Goal: Book appointment/travel/reservation

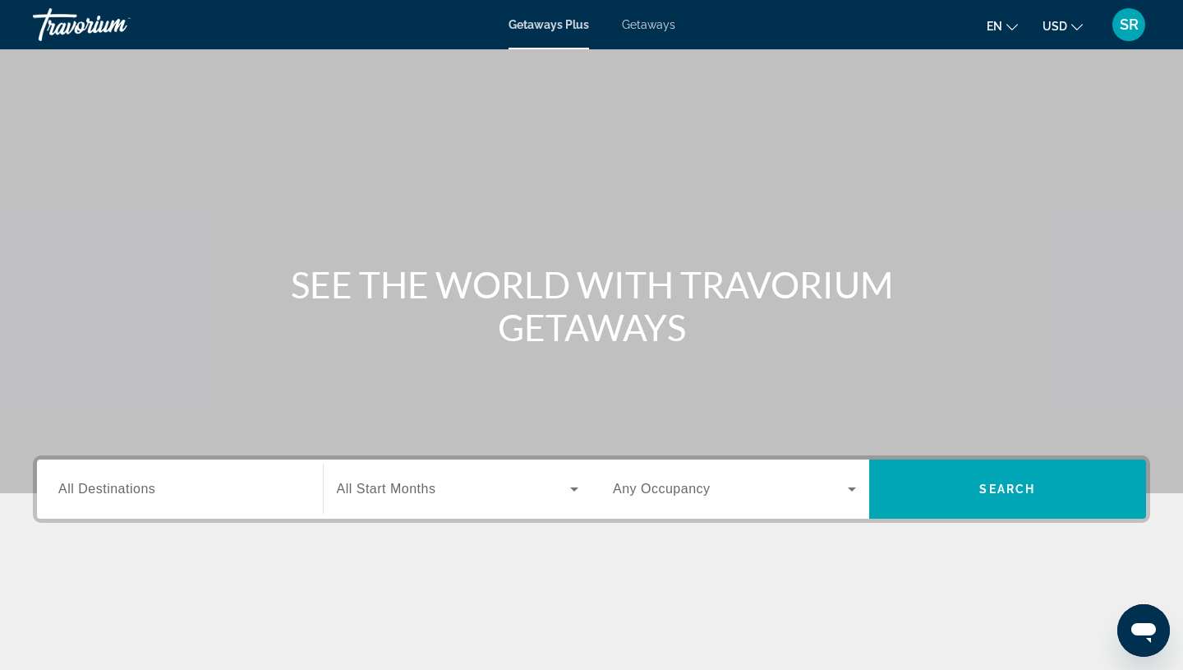
click at [118, 479] on div "Destination All Destinations" at bounding box center [179, 489] width 243 height 47
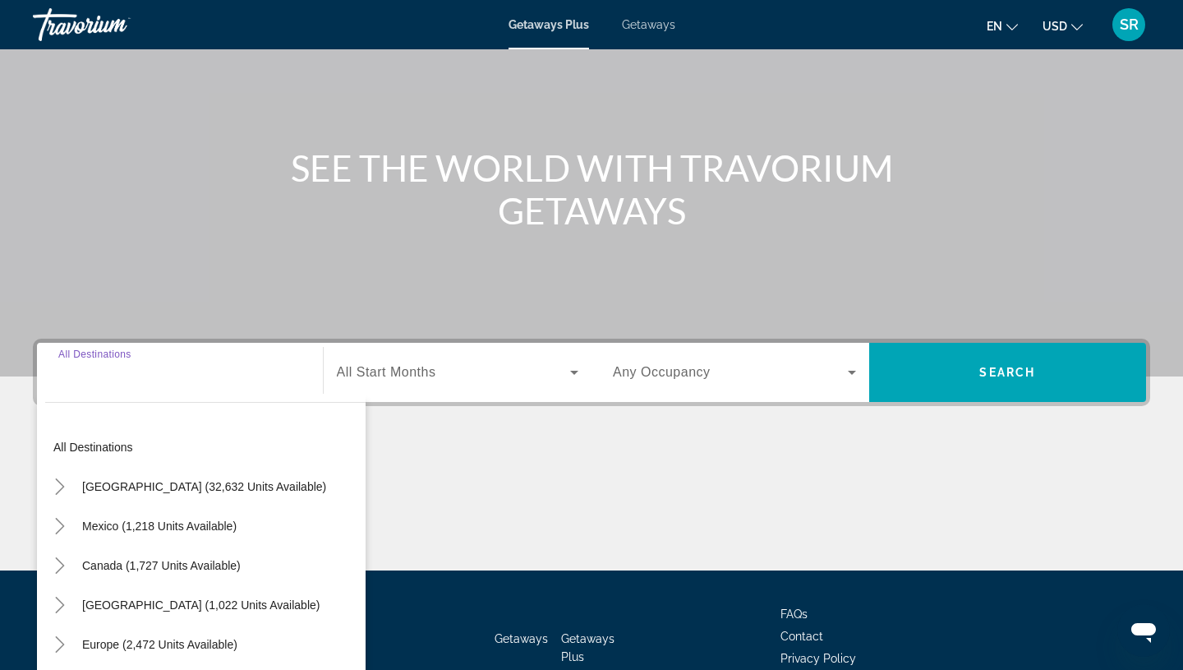
scroll to position [219, 0]
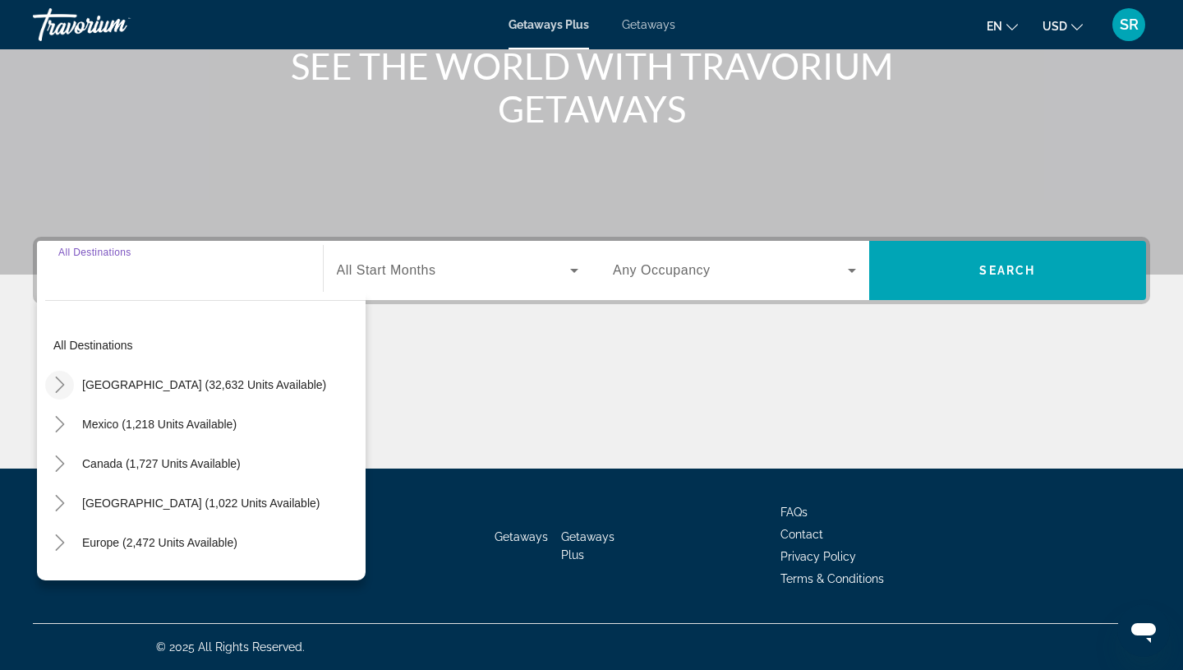
click at [59, 389] on icon "Toggle United States (32,632 units available)" at bounding box center [59, 384] width 9 height 16
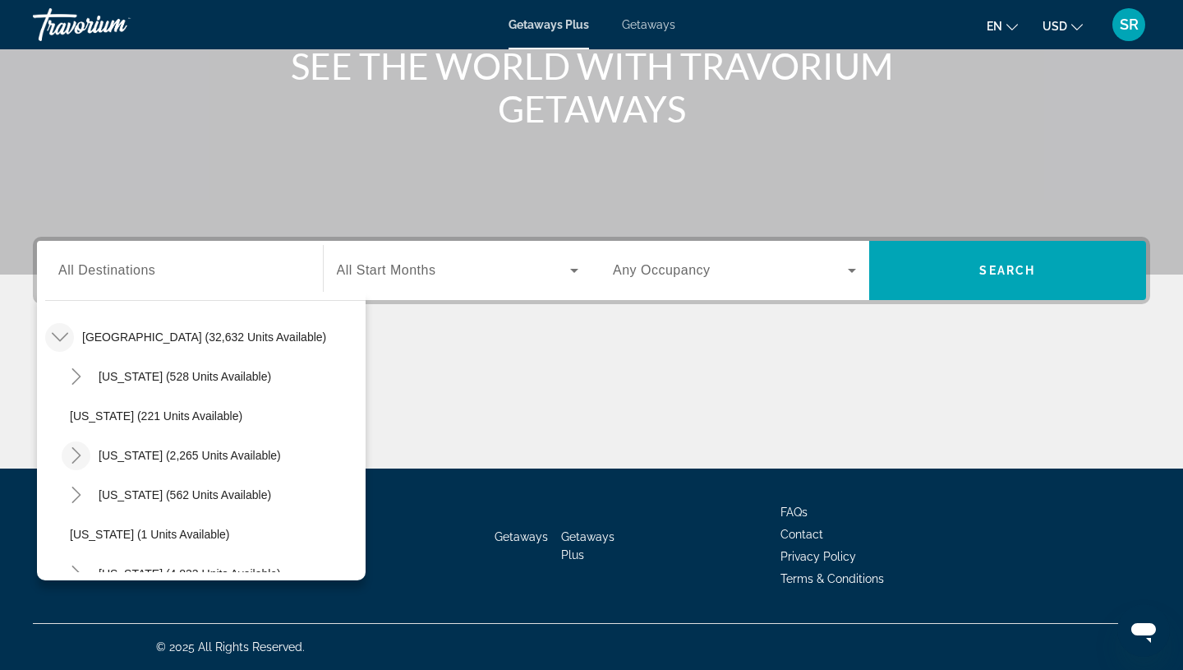
click at [78, 458] on icon "Toggle California (2,265 units available)" at bounding box center [76, 455] width 16 height 16
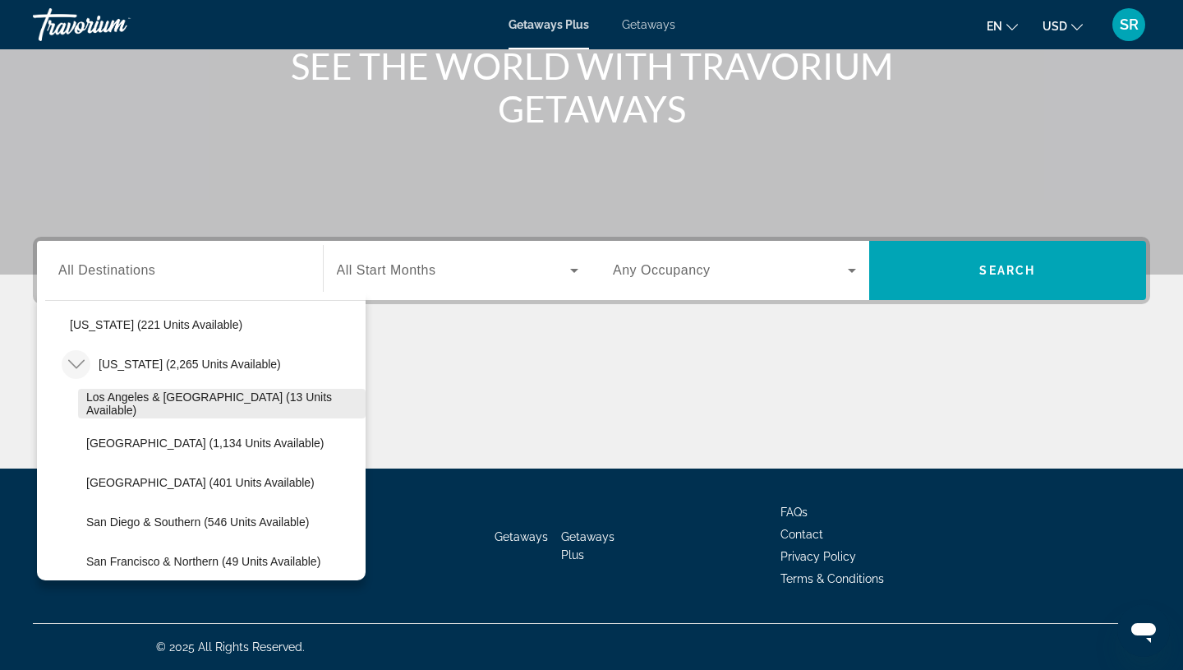
scroll to position [166, 0]
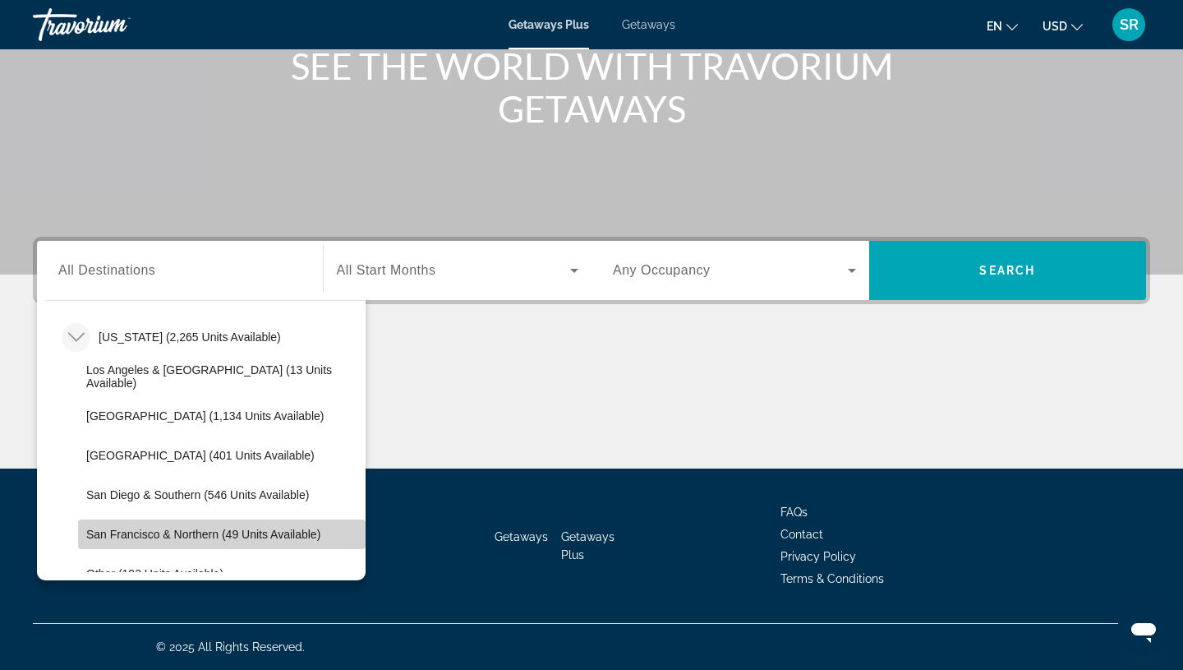
click at [159, 530] on span "San Francisco & Northern (49 units available)" at bounding box center [203, 534] width 234 height 13
type input "**********"
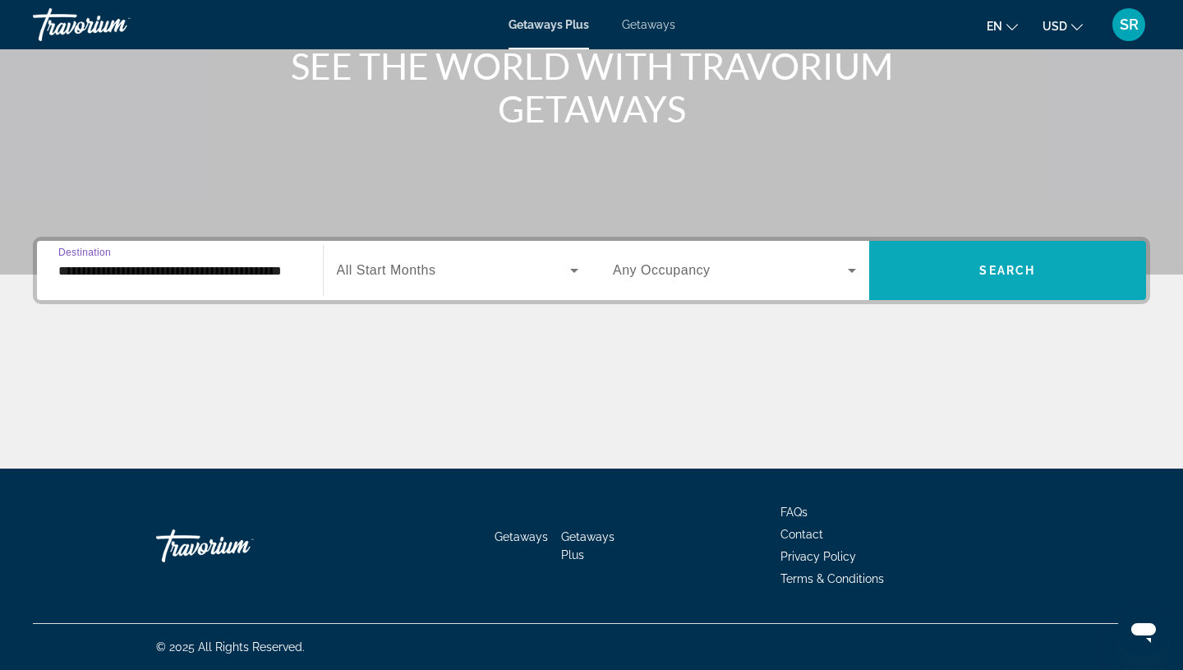
click at [1014, 277] on span "Search widget" at bounding box center [1008, 270] width 278 height 39
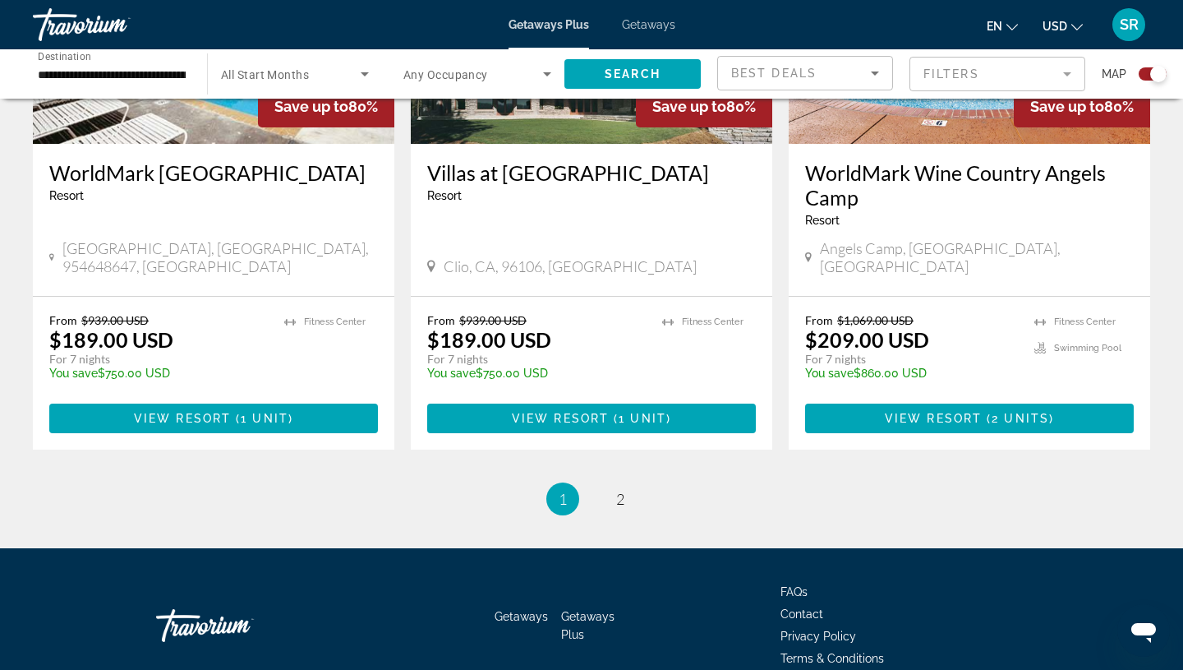
scroll to position [2597, 0]
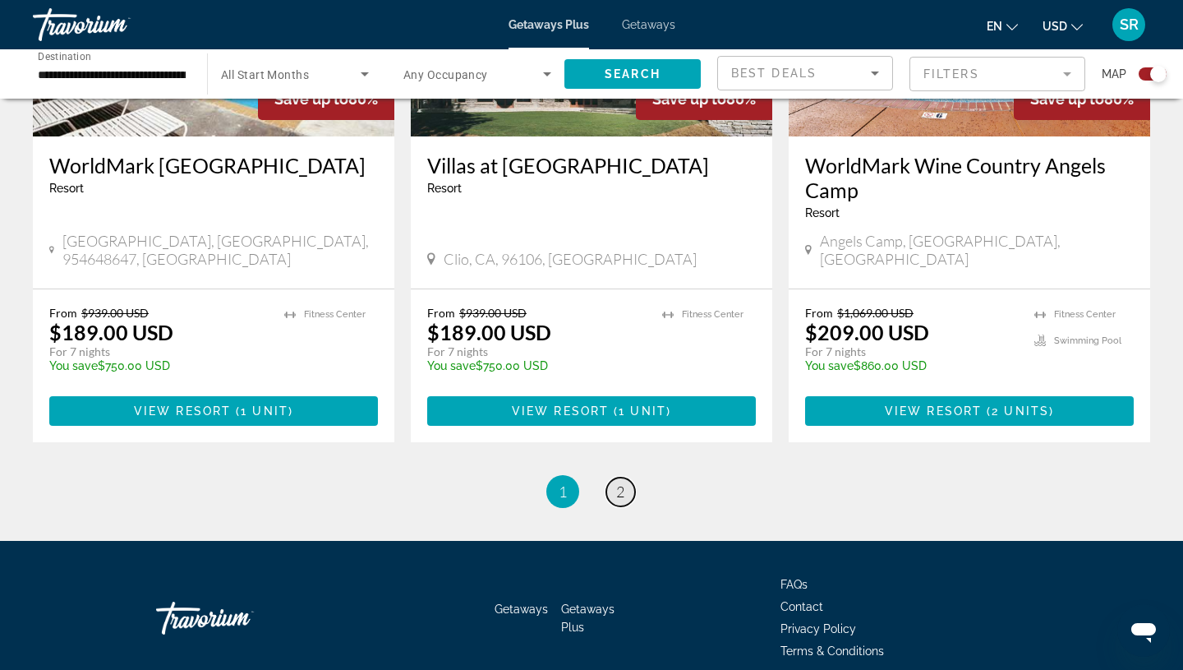
click at [611, 477] on link "page 2" at bounding box center [620, 491] width 29 height 29
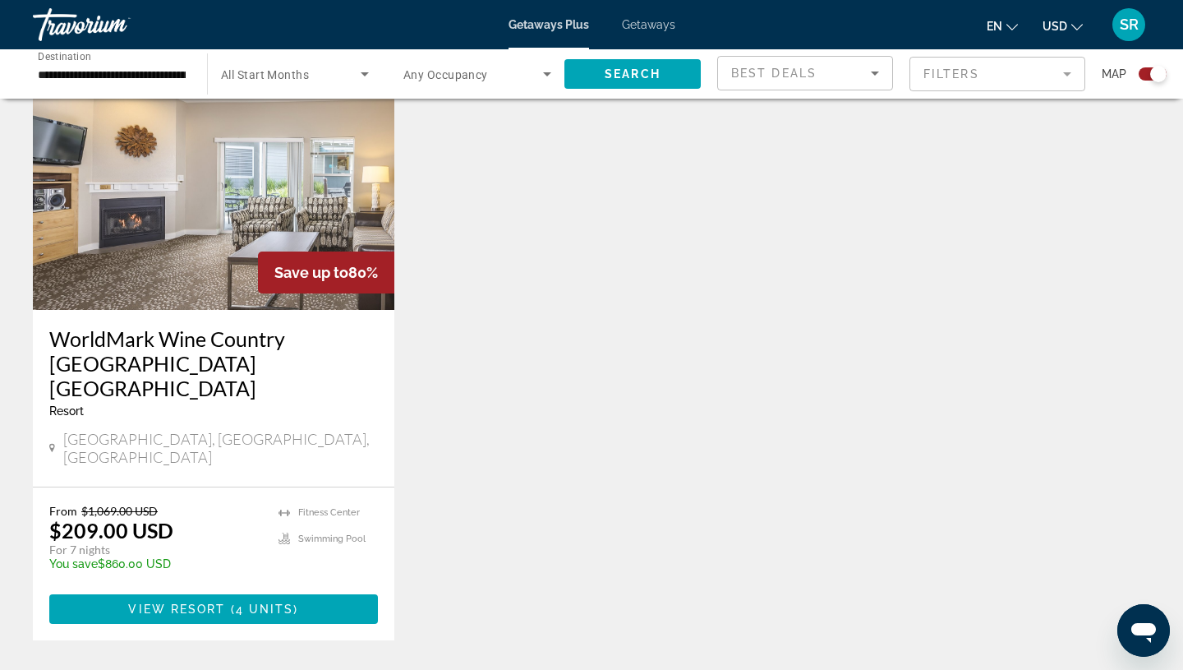
scroll to position [614, 0]
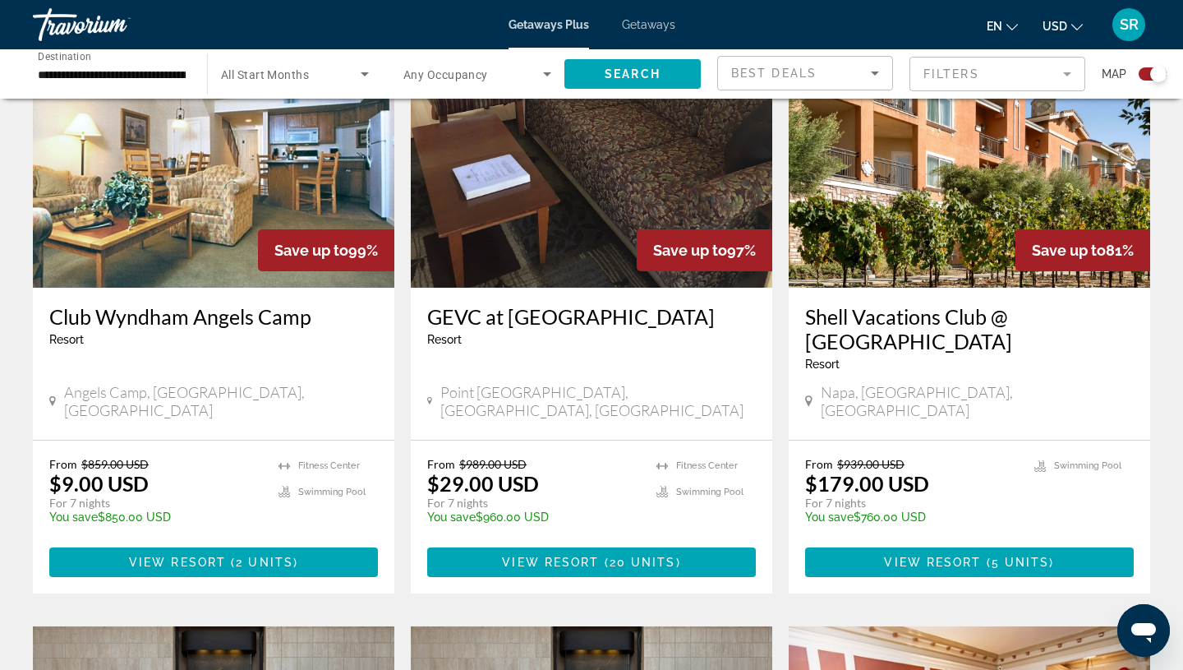
scroll to position [609, 0]
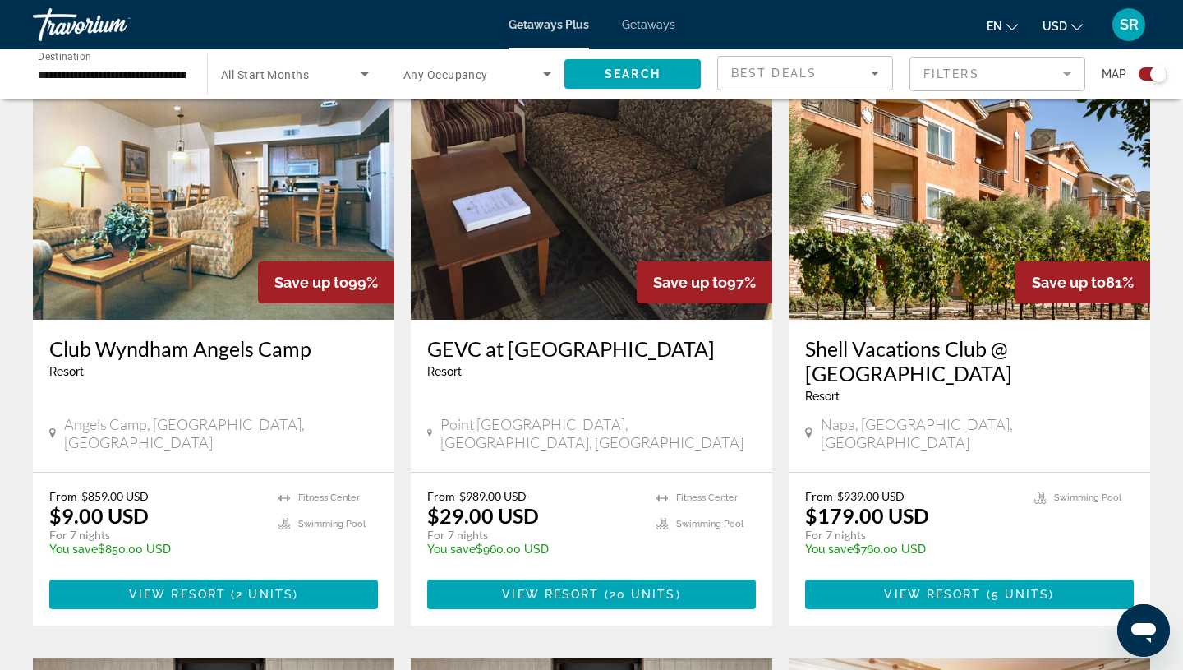
click at [964, 172] on img "Main content" at bounding box center [970, 188] width 362 height 263
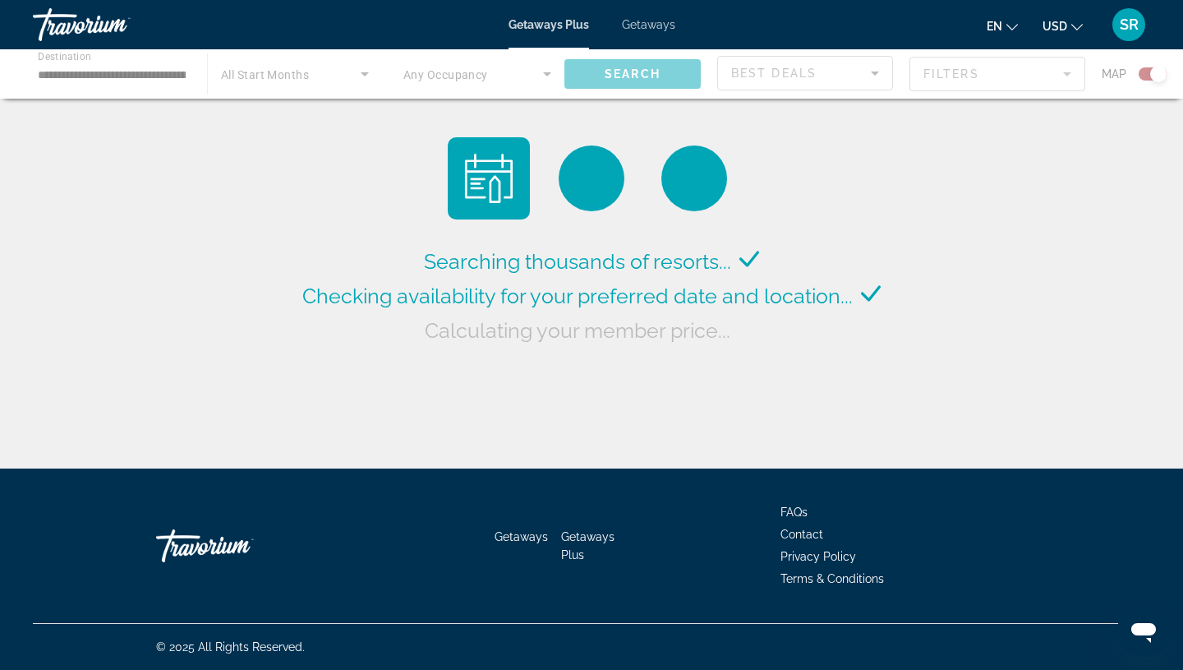
click at [266, 81] on div "Main content" at bounding box center [591, 73] width 1183 height 49
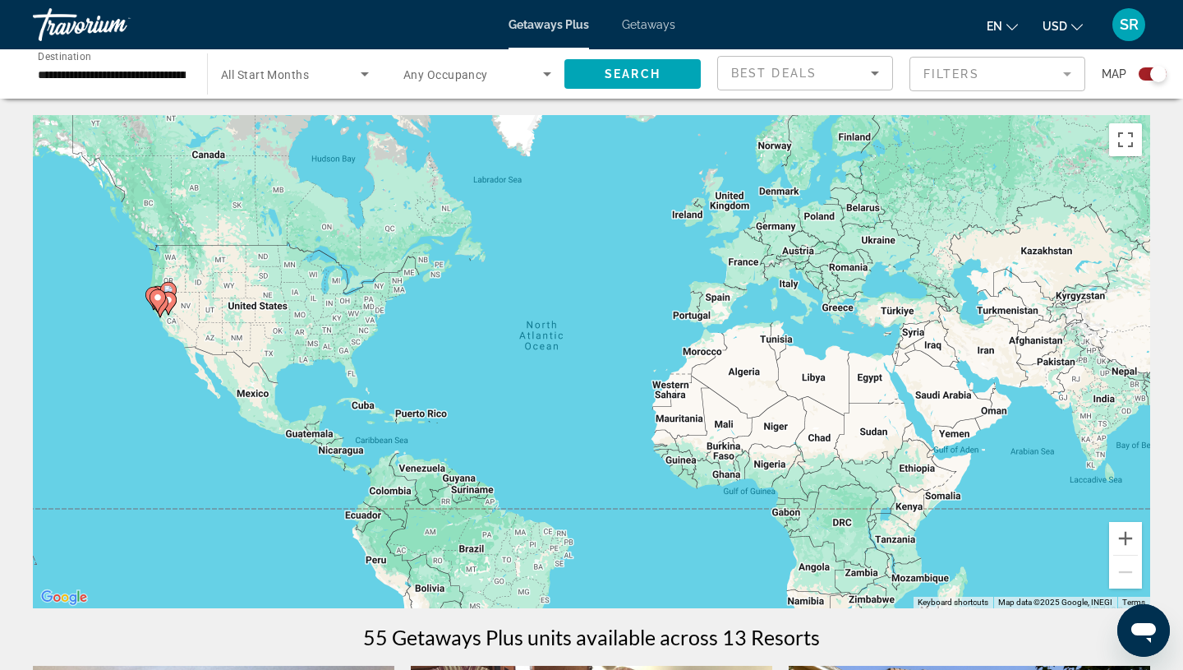
click at [656, 30] on span "Getaways" at bounding box center [648, 24] width 53 height 13
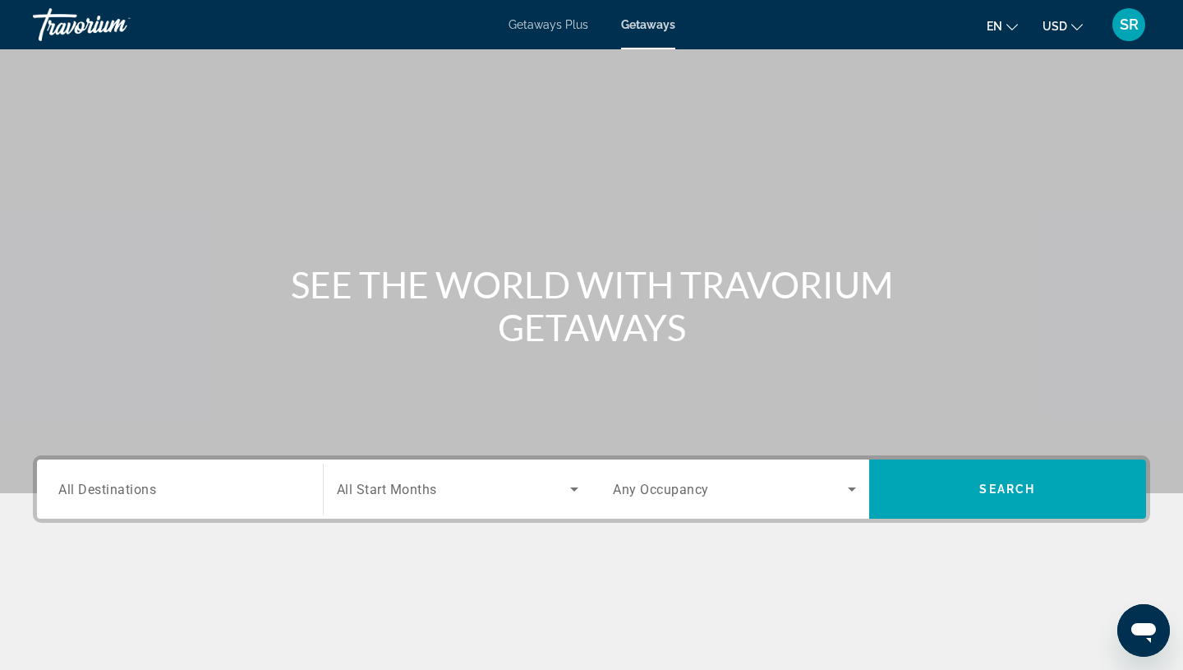
click at [97, 480] on div "Destination All Destinations" at bounding box center [179, 489] width 243 height 47
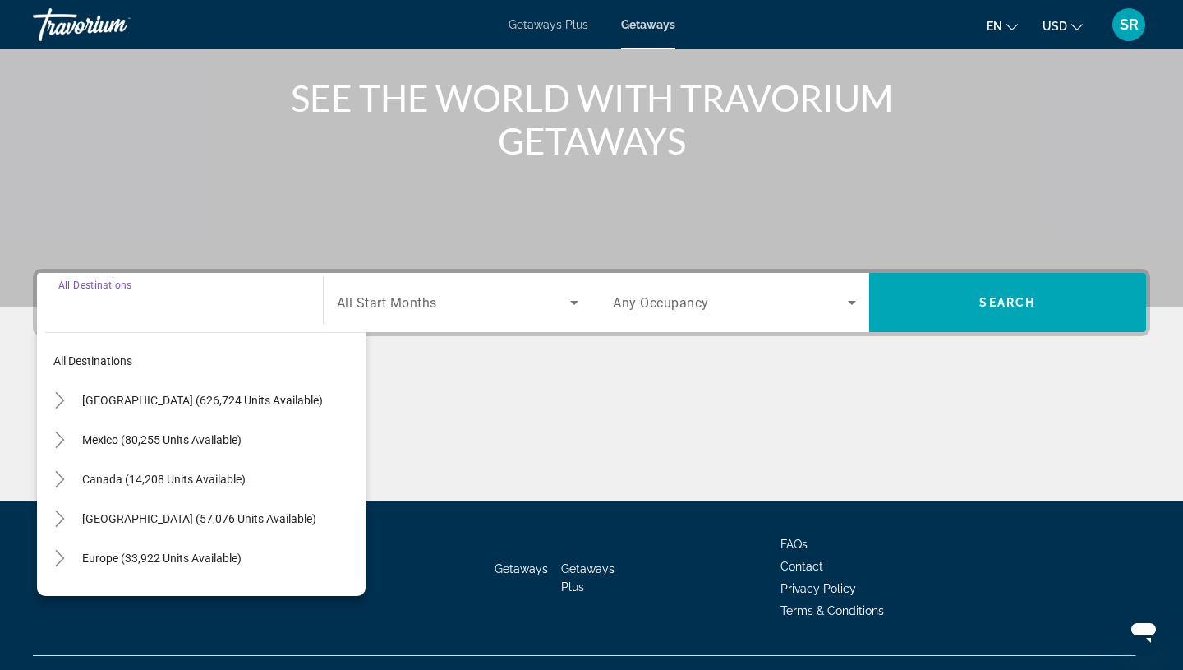
scroll to position [219, 0]
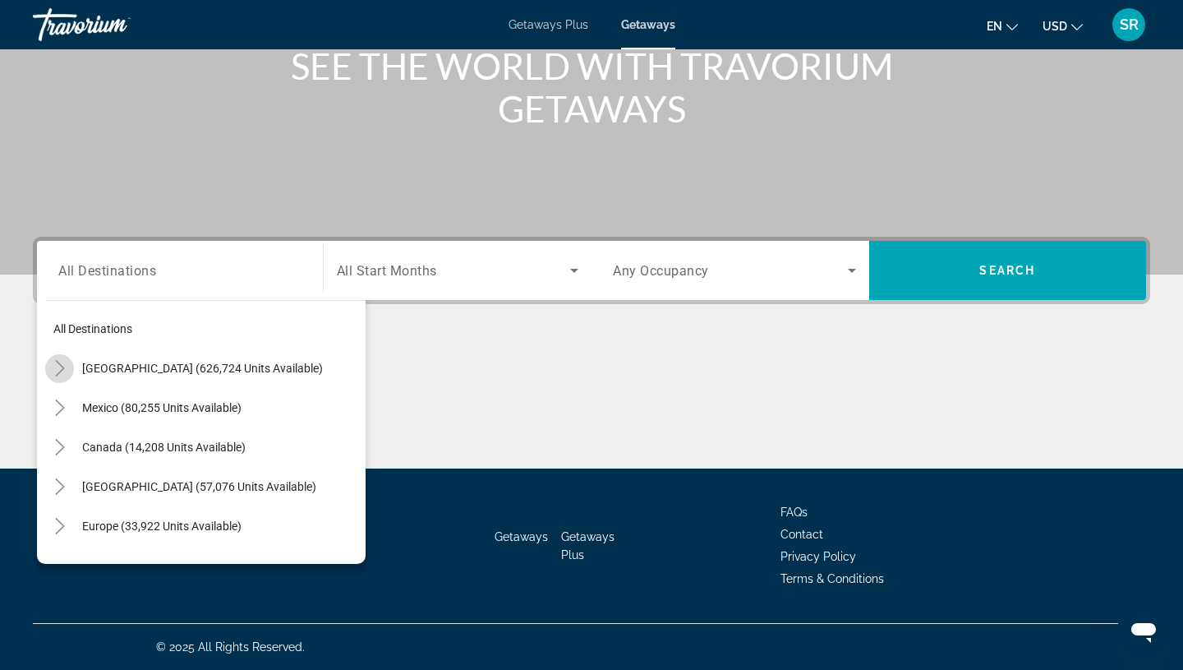
click at [58, 371] on icon "Toggle United States (626,724 units available)" at bounding box center [60, 368] width 16 height 16
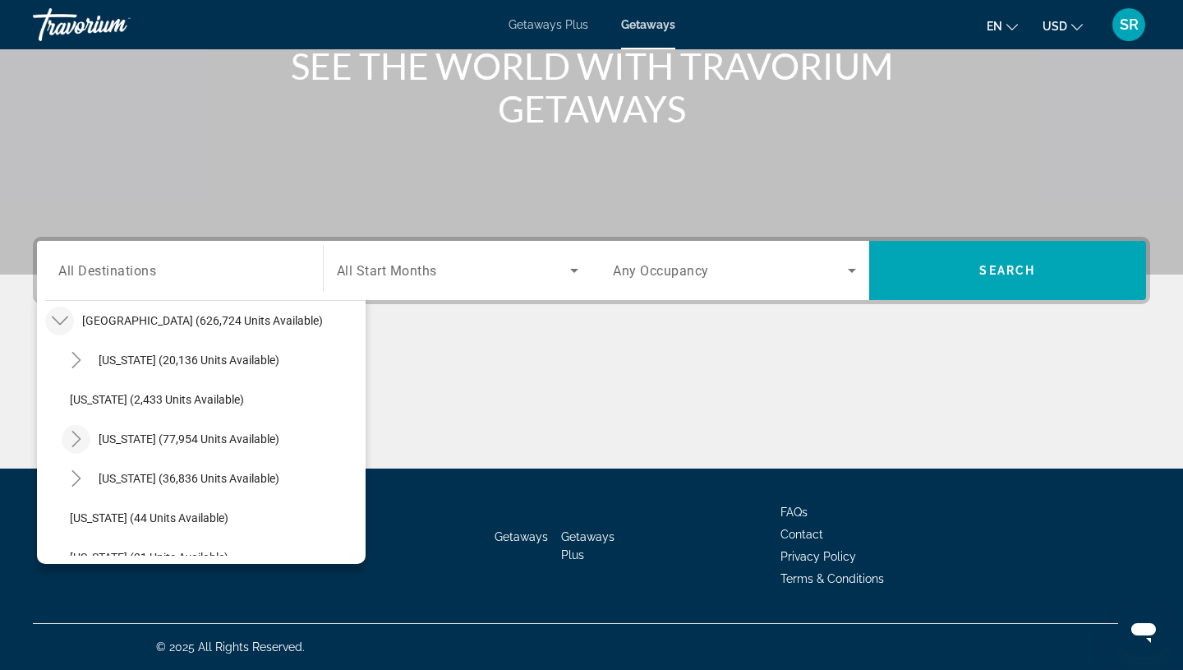
click at [81, 440] on icon "Toggle California (77,954 units available)" at bounding box center [76, 439] width 16 height 16
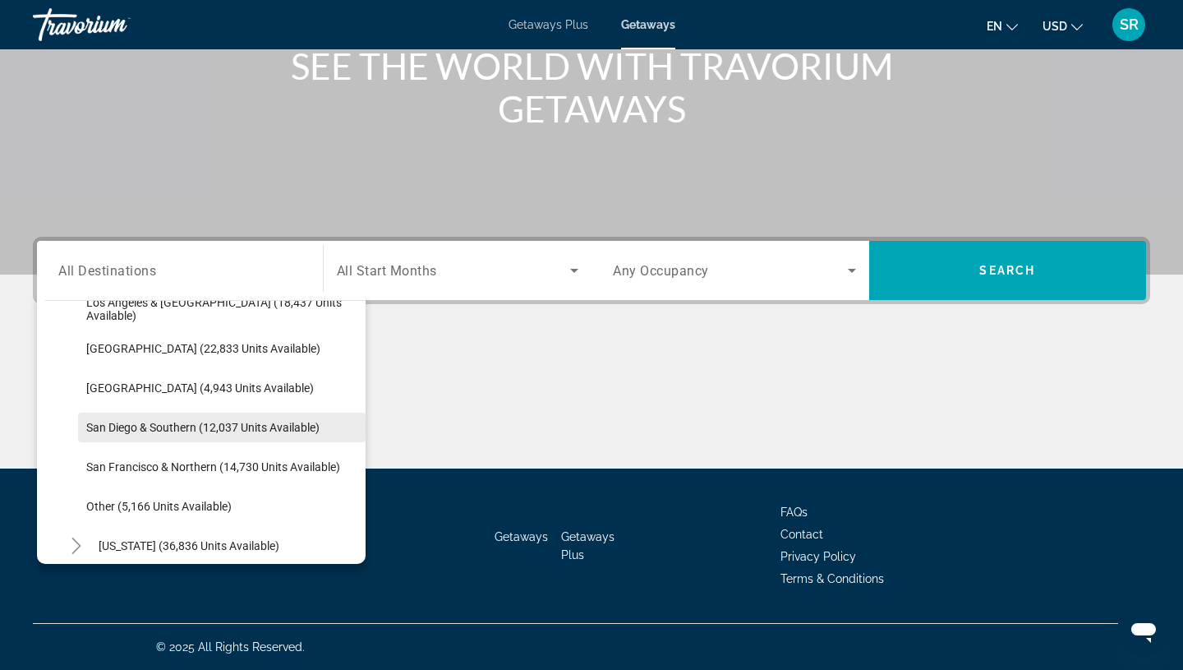
scroll to position [228, 0]
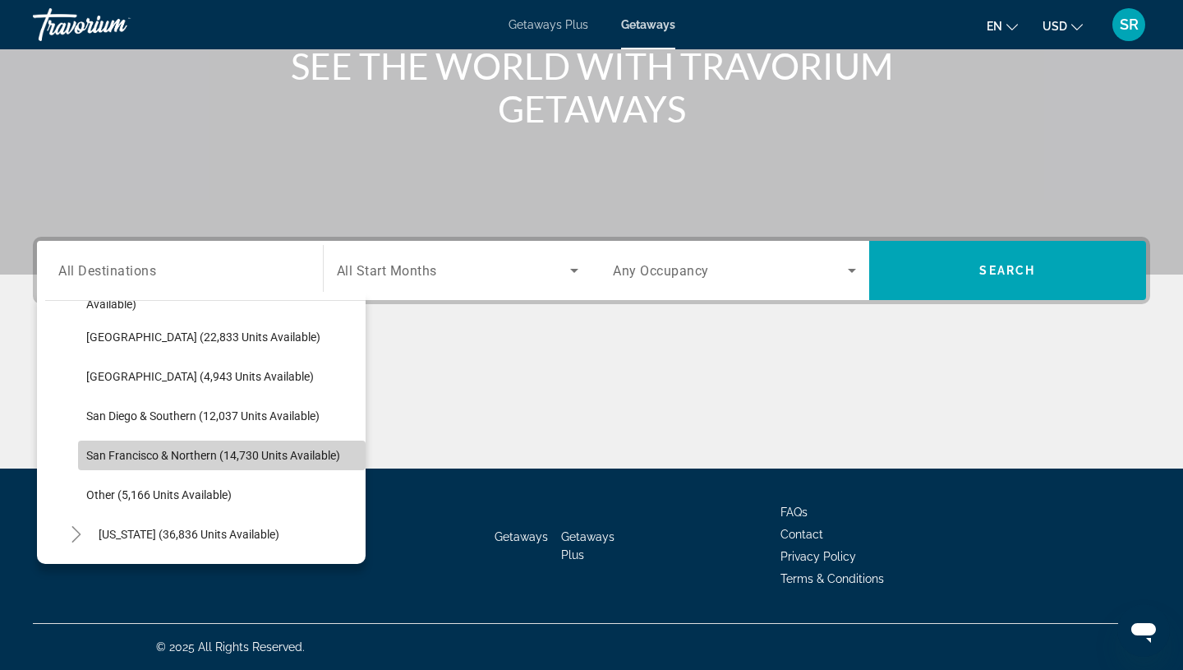
click at [179, 459] on span "San Francisco & Northern (14,730 units available)" at bounding box center [213, 455] width 254 height 13
type input "**********"
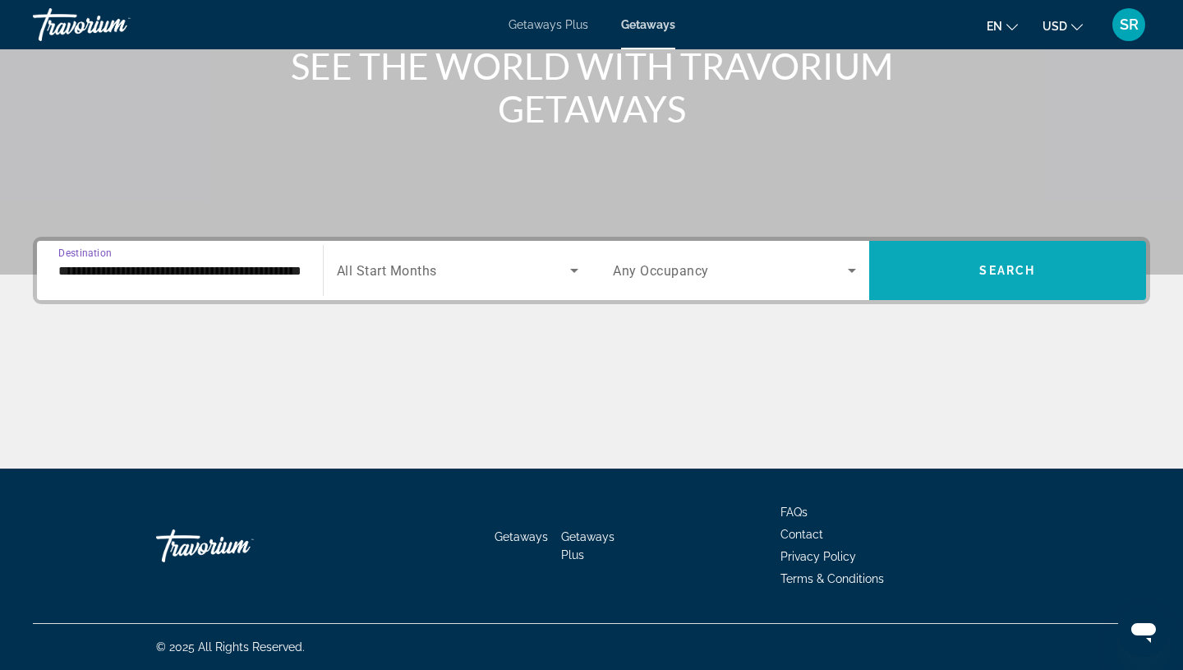
click at [1059, 275] on span "Search widget" at bounding box center [1008, 270] width 278 height 39
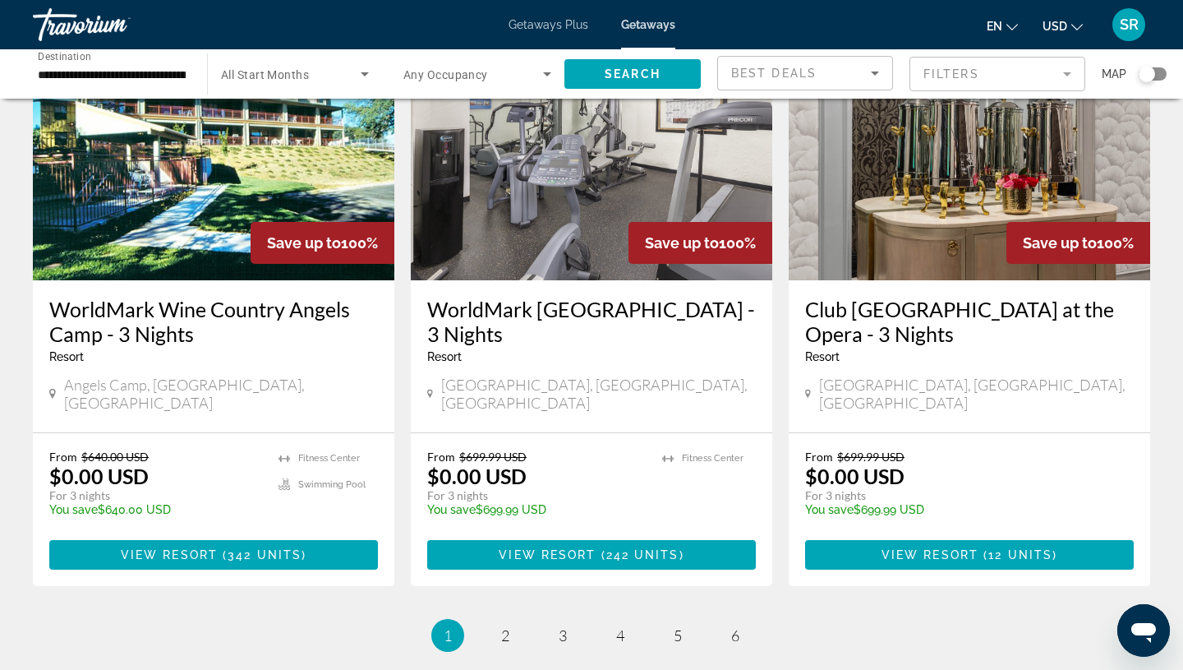
scroll to position [2003, 0]
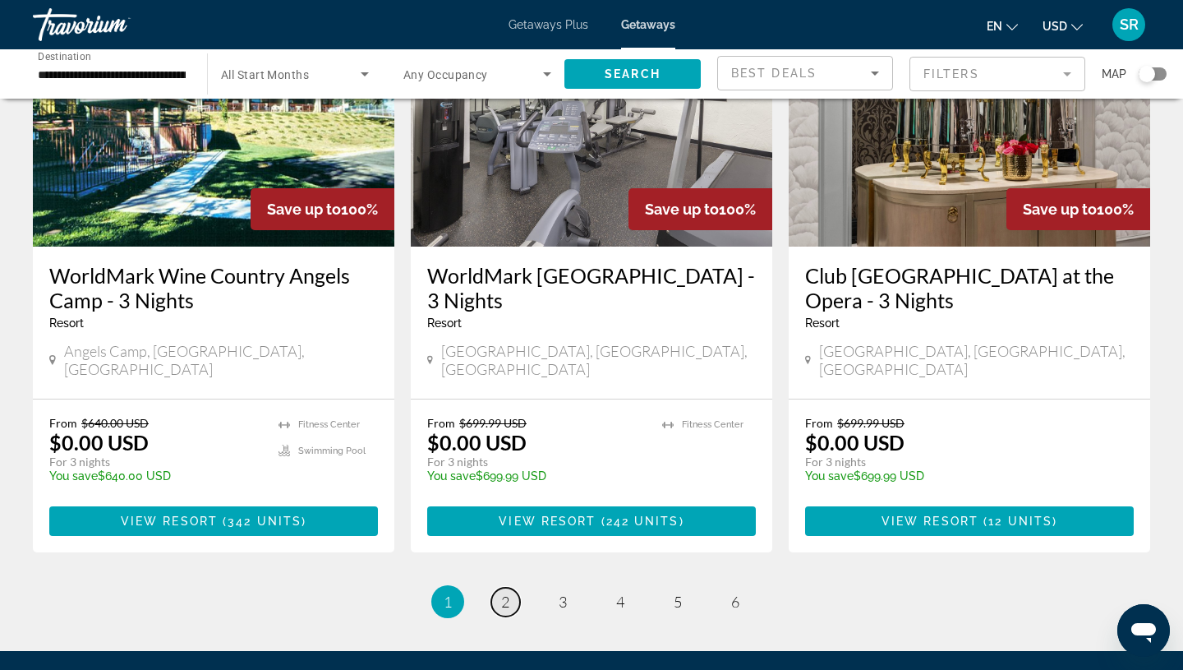
click at [499, 588] on link "page 2" at bounding box center [505, 602] width 29 height 29
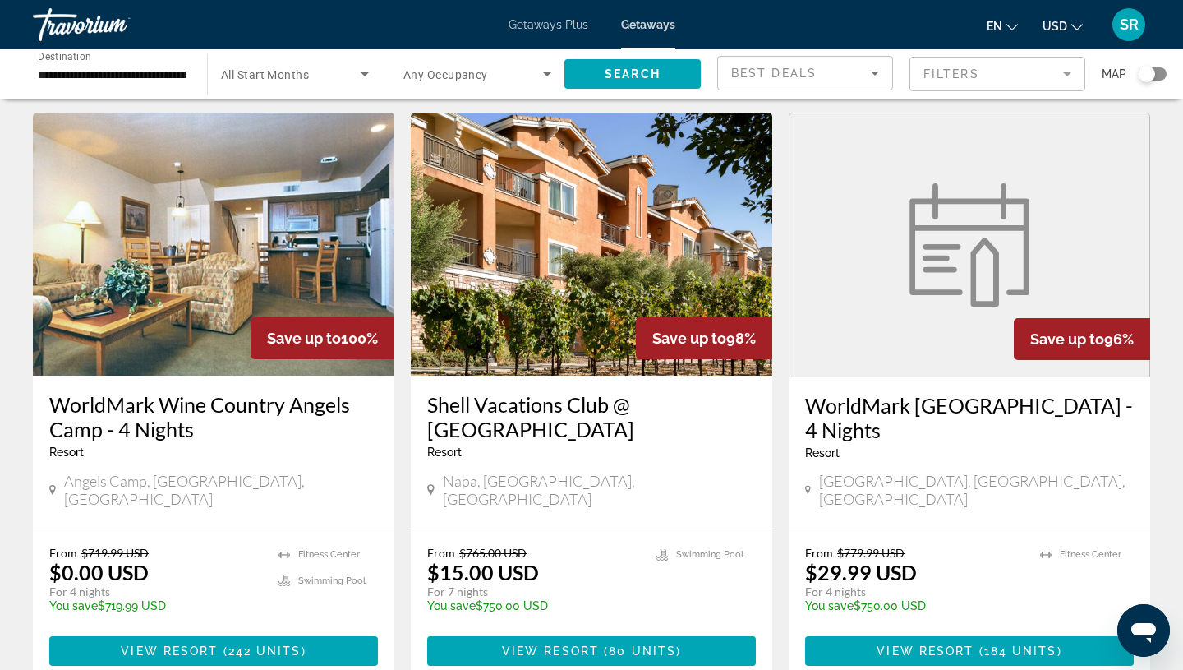
scroll to position [1274, 0]
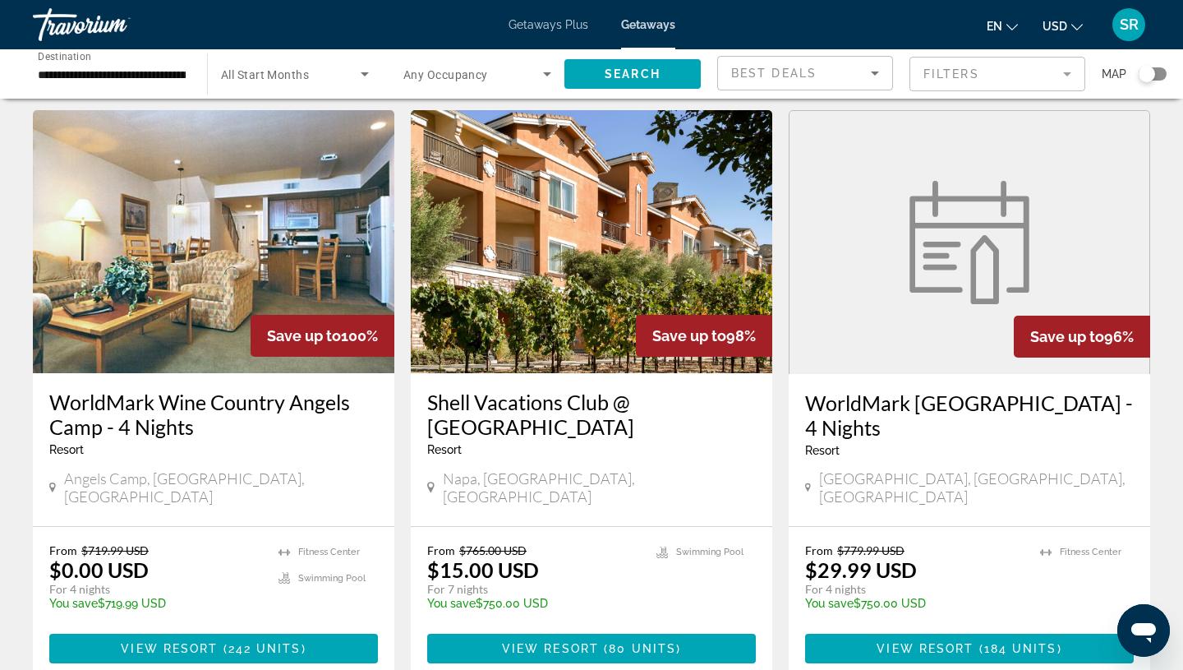
click at [532, 212] on img "Main content" at bounding box center [592, 241] width 362 height 263
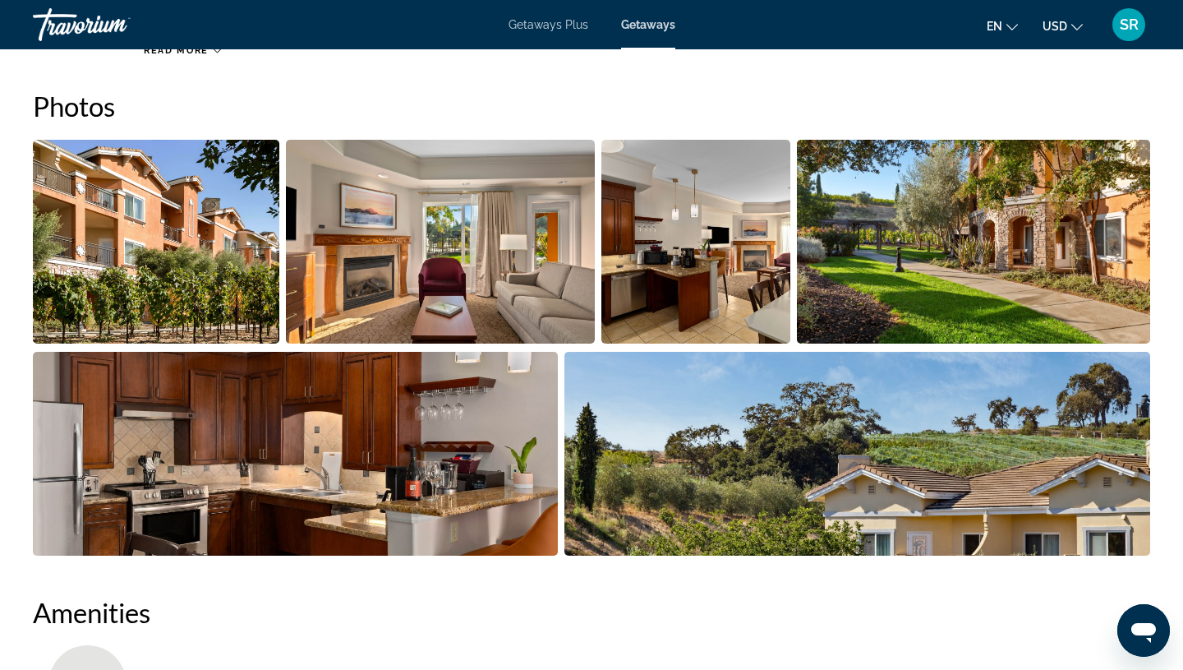
scroll to position [708, 0]
